Goal: Navigation & Orientation: Go to known website

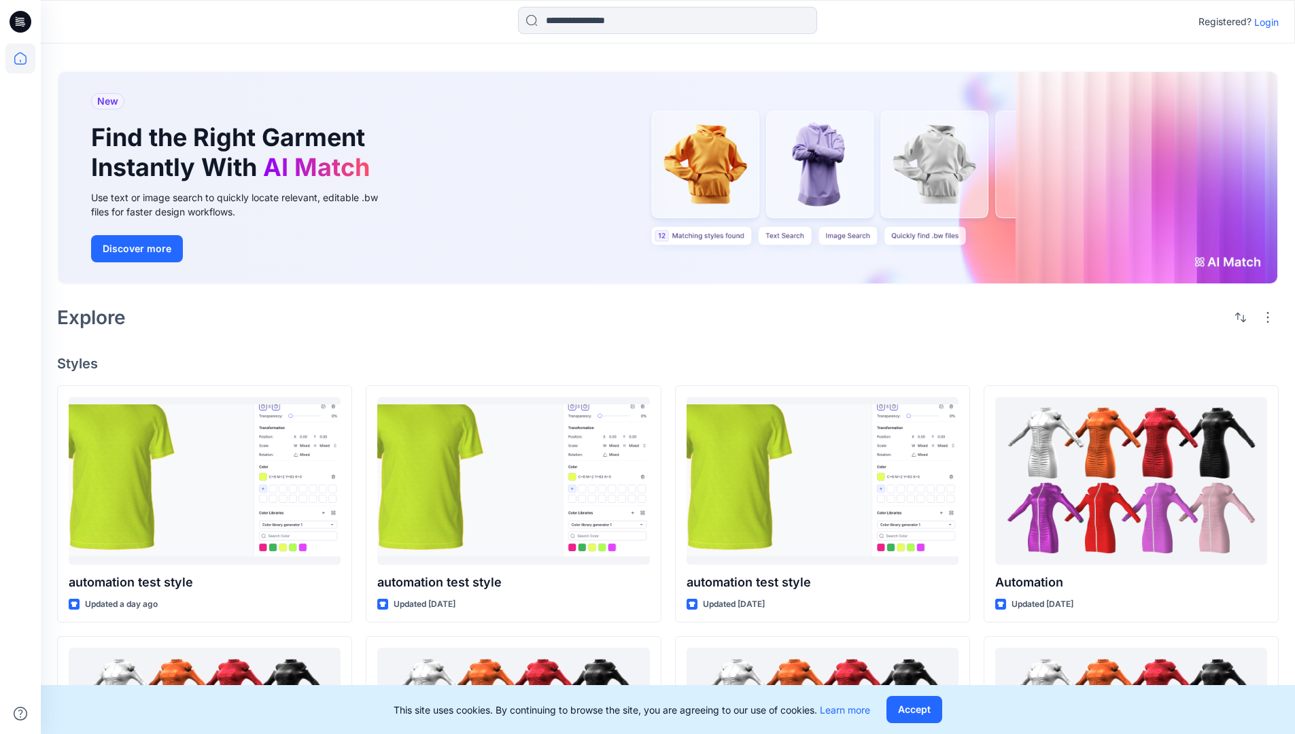
click at [1263, 22] on p "Login" at bounding box center [1267, 22] width 24 height 14
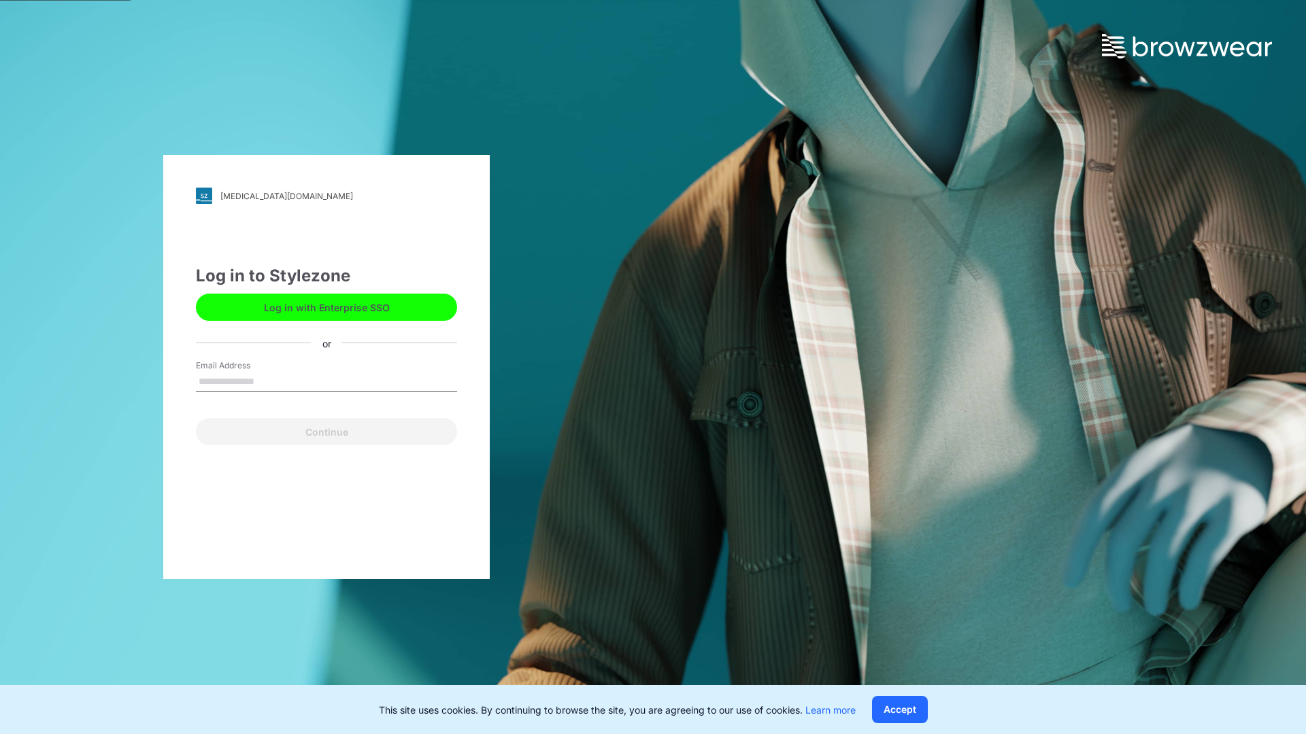
click at [269, 381] on input "Email Address" at bounding box center [326, 382] width 261 height 20
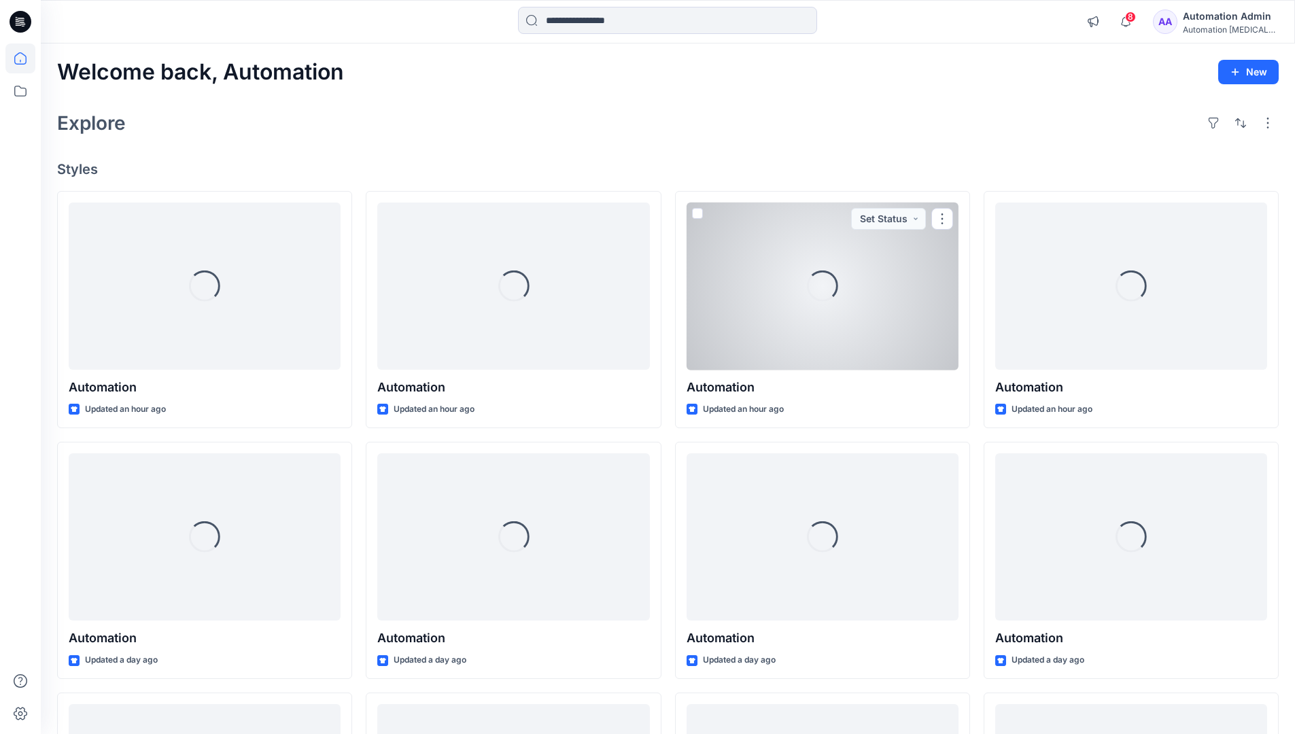
click at [26, 58] on icon at bounding box center [20, 58] width 12 height 12
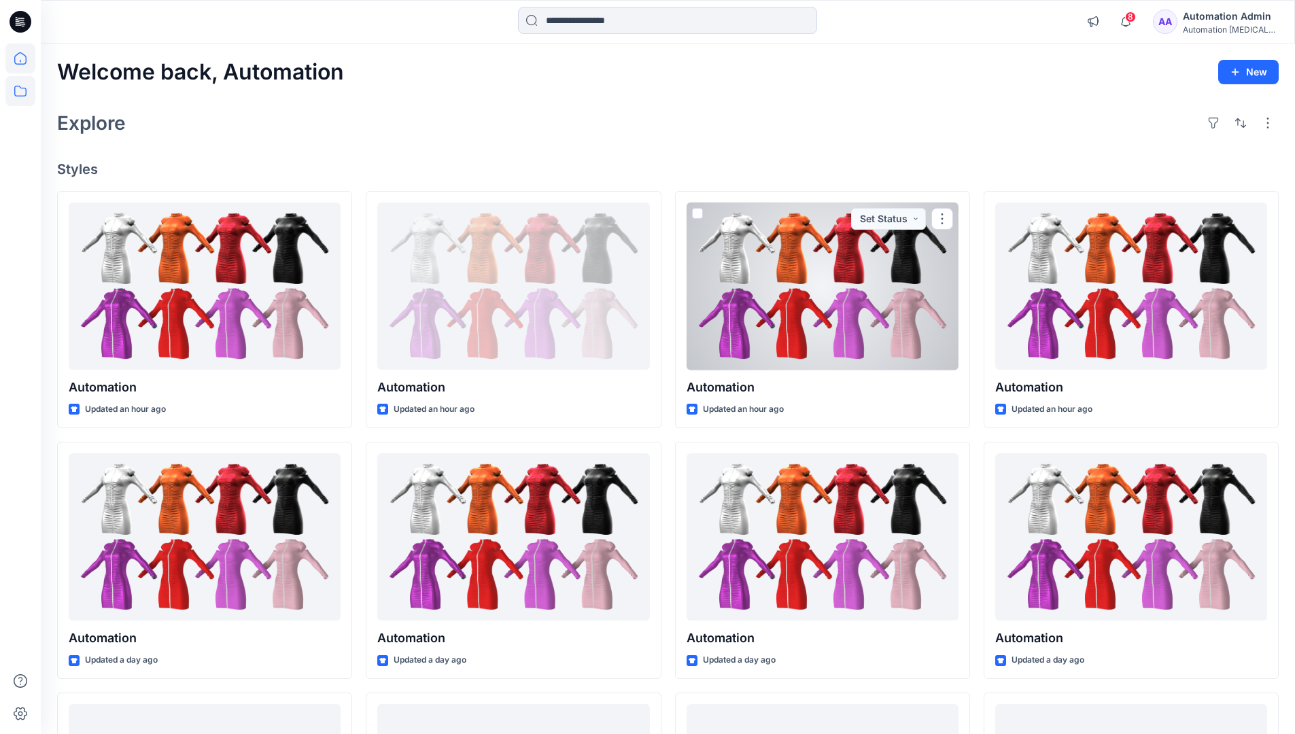
click at [21, 95] on icon at bounding box center [20, 91] width 30 height 30
